Goal: Task Accomplishment & Management: Use online tool/utility

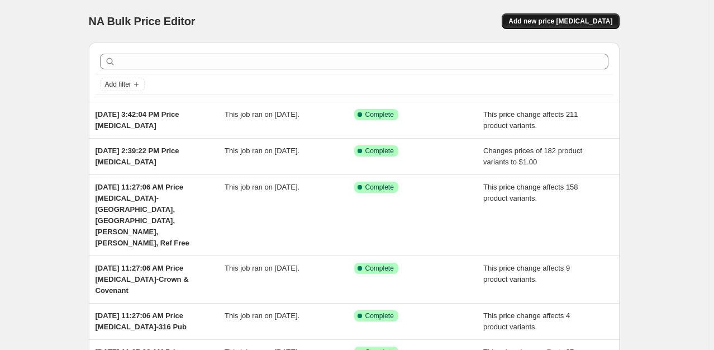
click at [585, 26] on button "Add new price [MEDICAL_DATA]" at bounding box center [560, 21] width 117 height 16
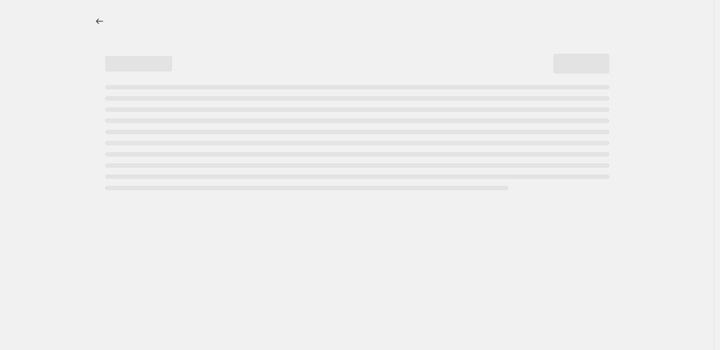
select select "percentage"
